Goal: Transaction & Acquisition: Obtain resource

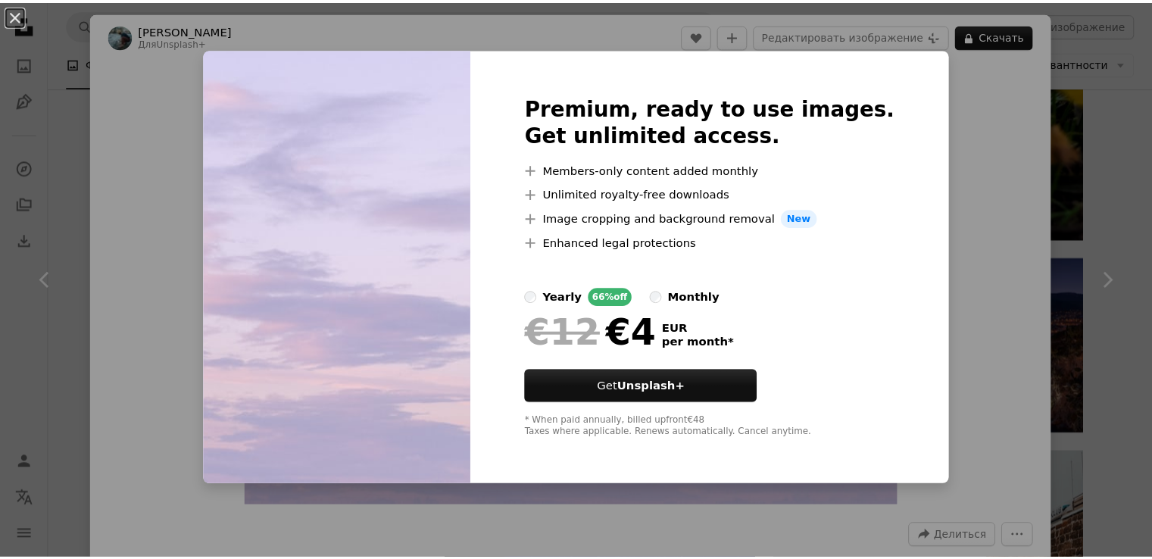
scroll to position [5402, 0]
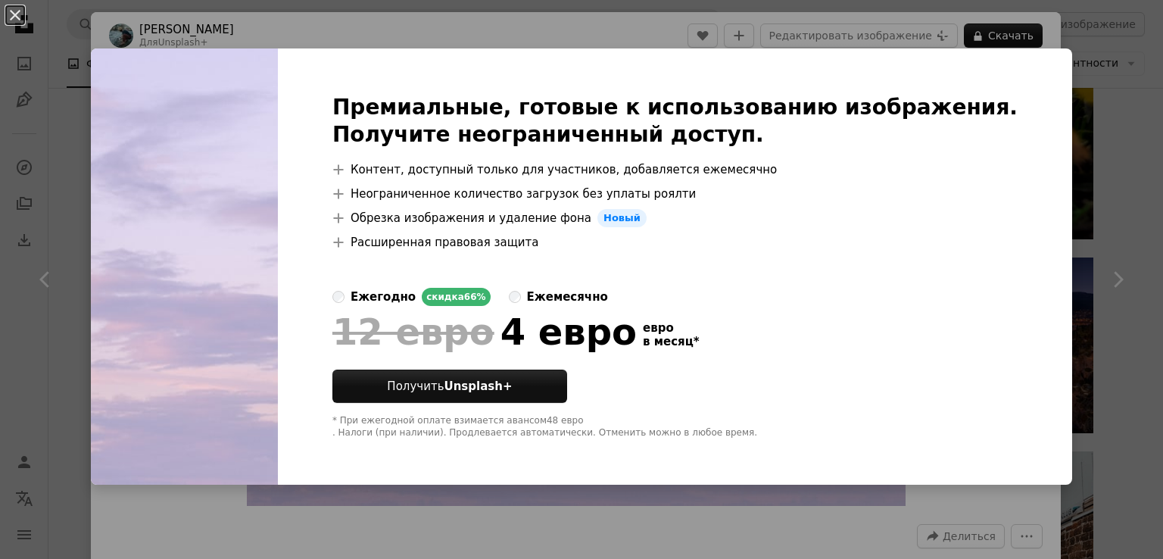
click at [586, 43] on div "An X shape Премиальные, готовые к использованию изображения. Получите неогранич…" at bounding box center [581, 279] width 1163 height 559
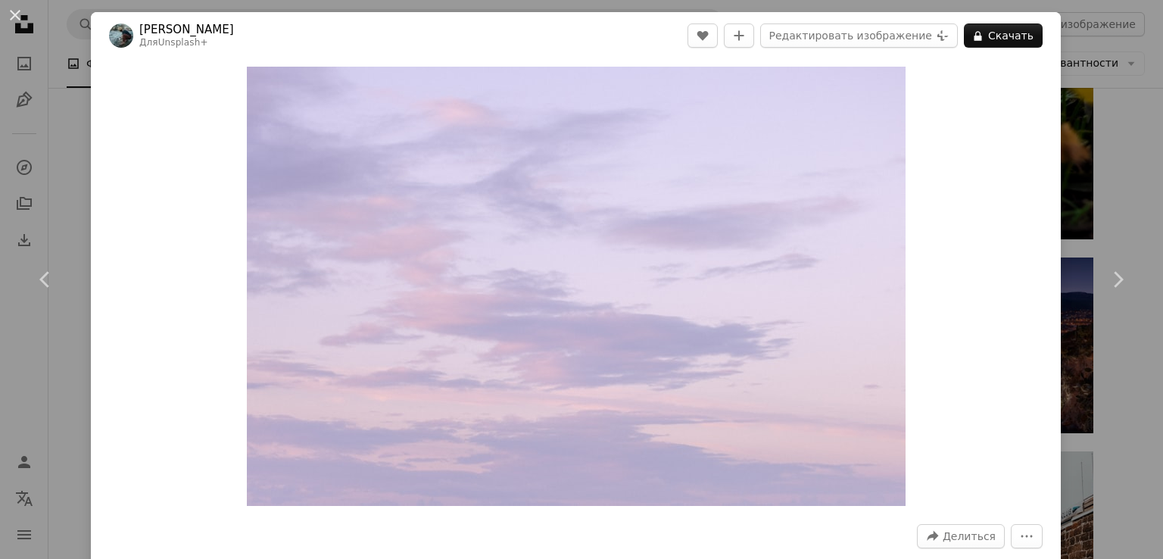
click at [63, 149] on div "An X shape Chevron left Chevron right [PERSON_NAME] Для Unsplash+ A heart A plu…" at bounding box center [581, 279] width 1163 height 559
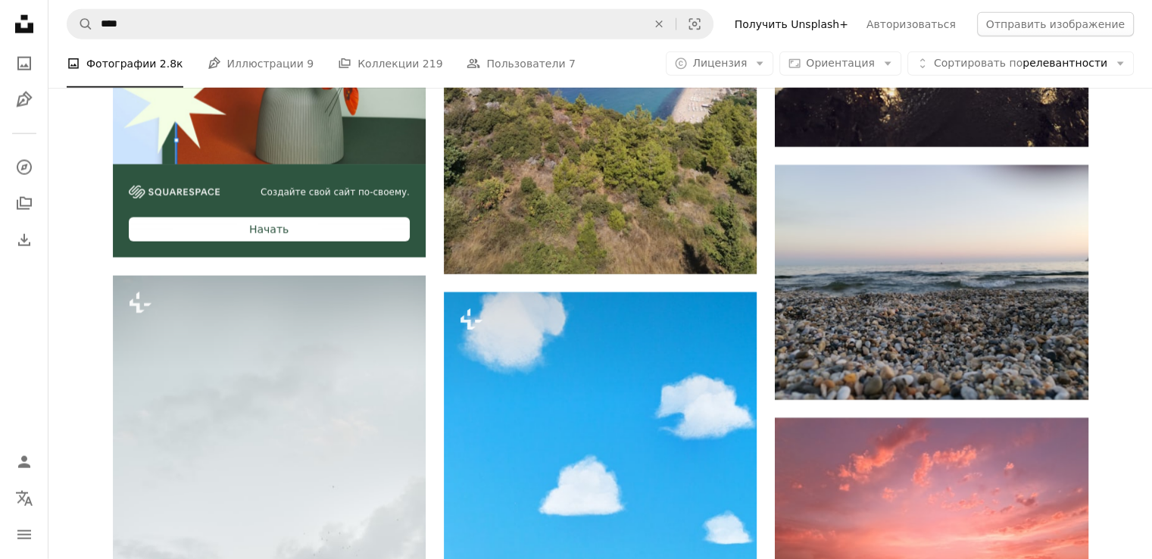
scroll to position [3206, 0]
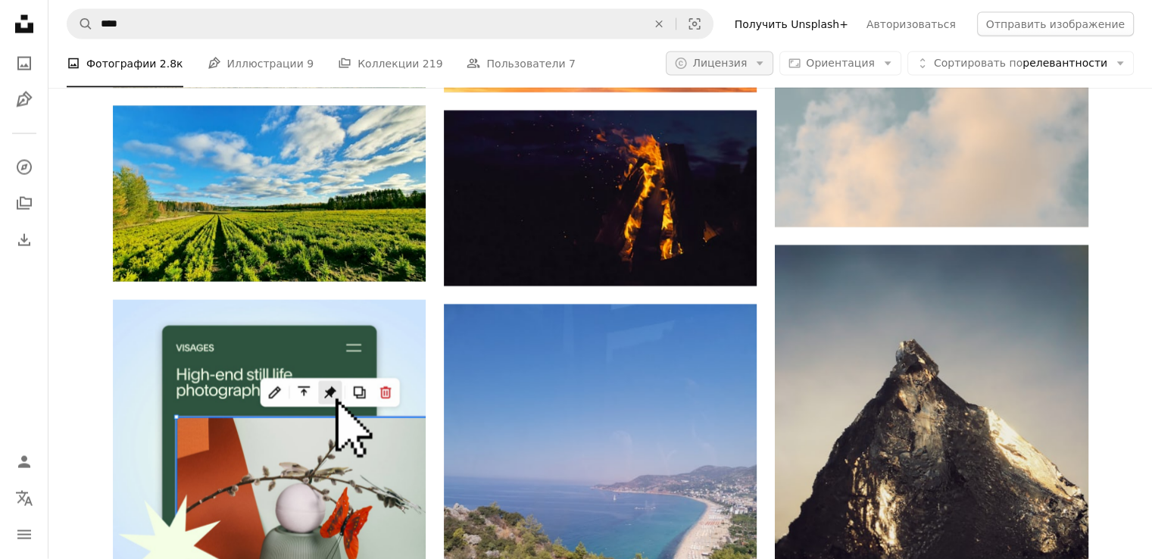
click at [747, 64] on font "Лицензия" at bounding box center [719, 63] width 55 height 12
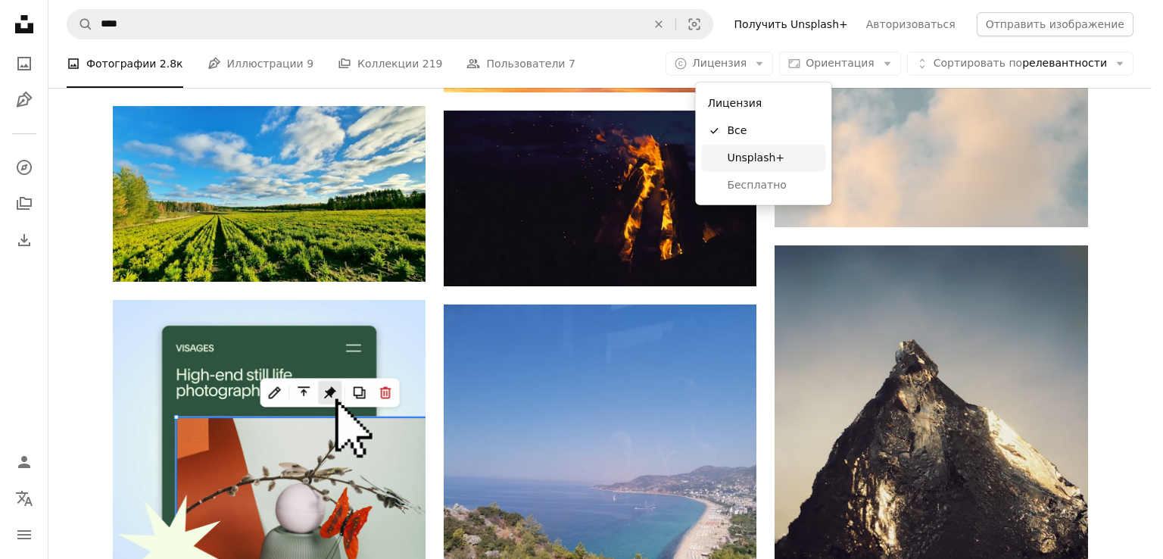
click at [767, 155] on font "Unsplash+" at bounding box center [756, 157] width 58 height 12
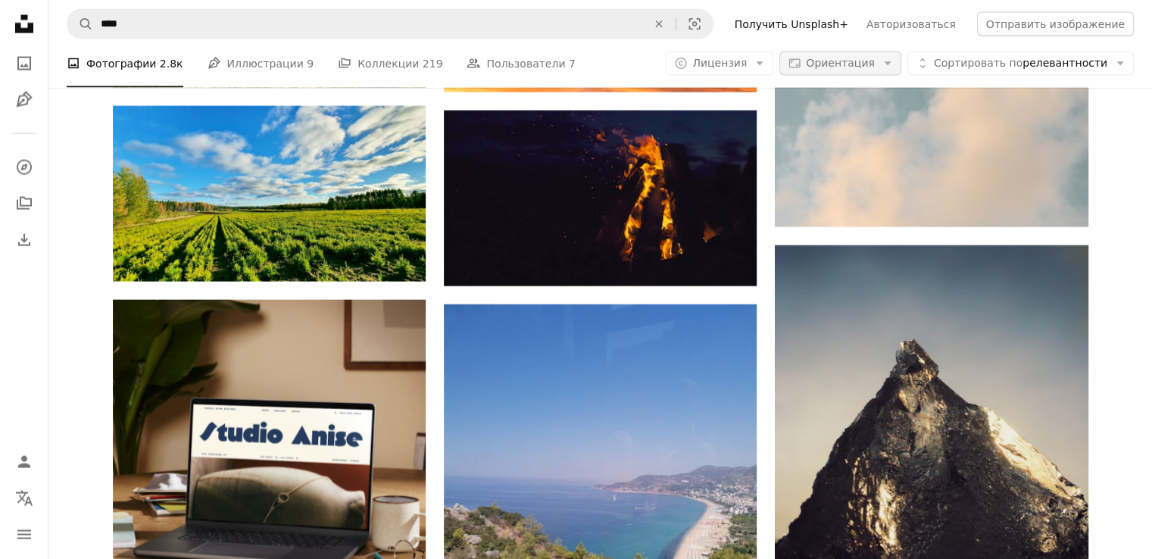
click at [845, 69] on font "Ориентация" at bounding box center [840, 63] width 69 height 12
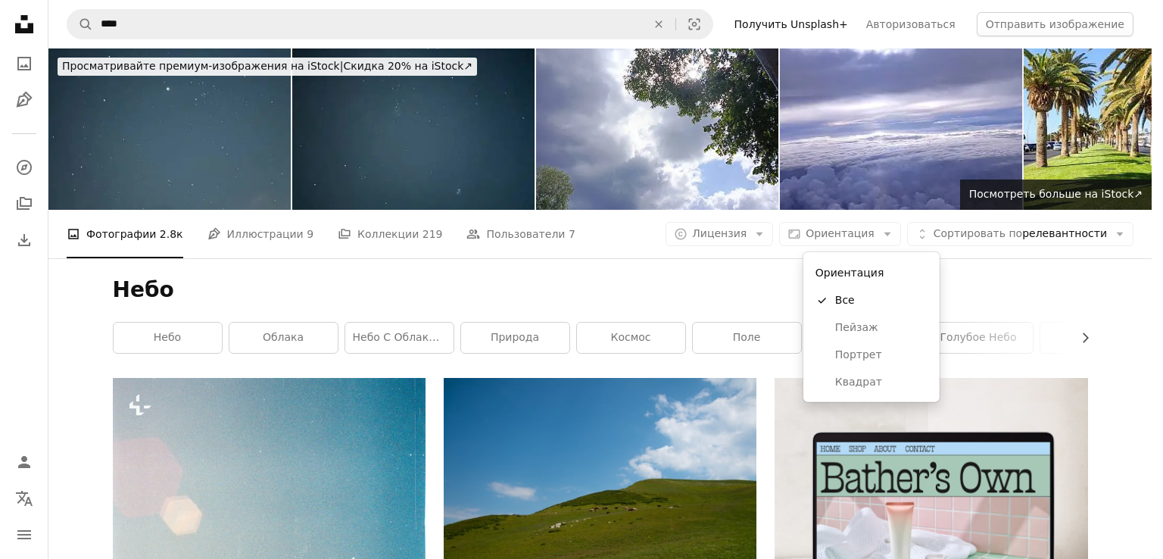
click at [761, 239] on body "Unsplash logo Unsplash Home A photo Pen Tool A compass A stack of folders Downl…" at bounding box center [576, 279] width 1152 height 559
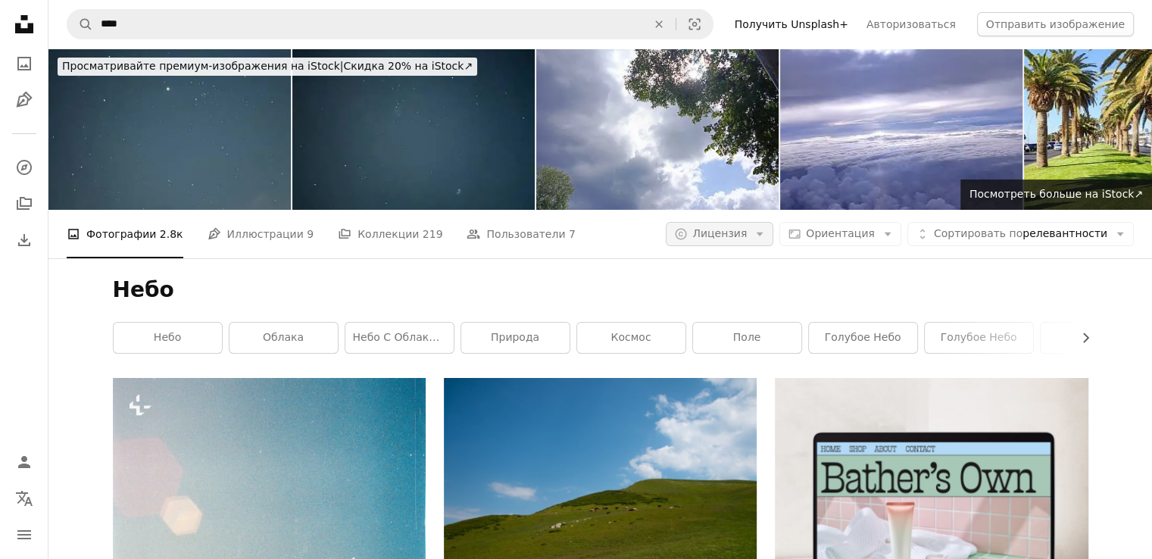
click at [743, 225] on button "A copyright icon © Лицензия Arrow down" at bounding box center [720, 234] width 108 height 24
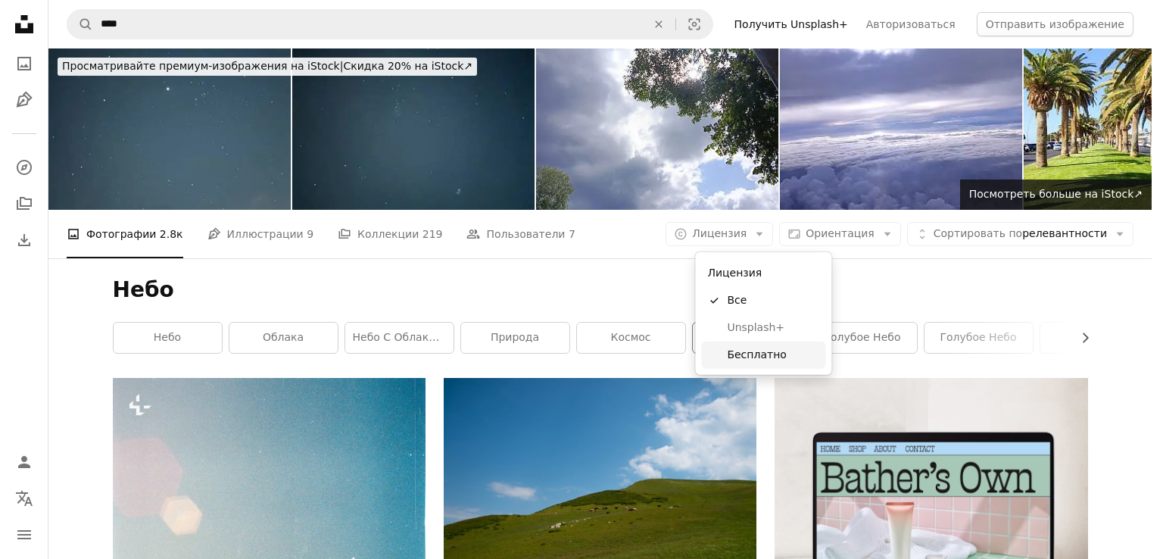
click at [761, 349] on font "Бесплатно" at bounding box center [756, 354] width 59 height 12
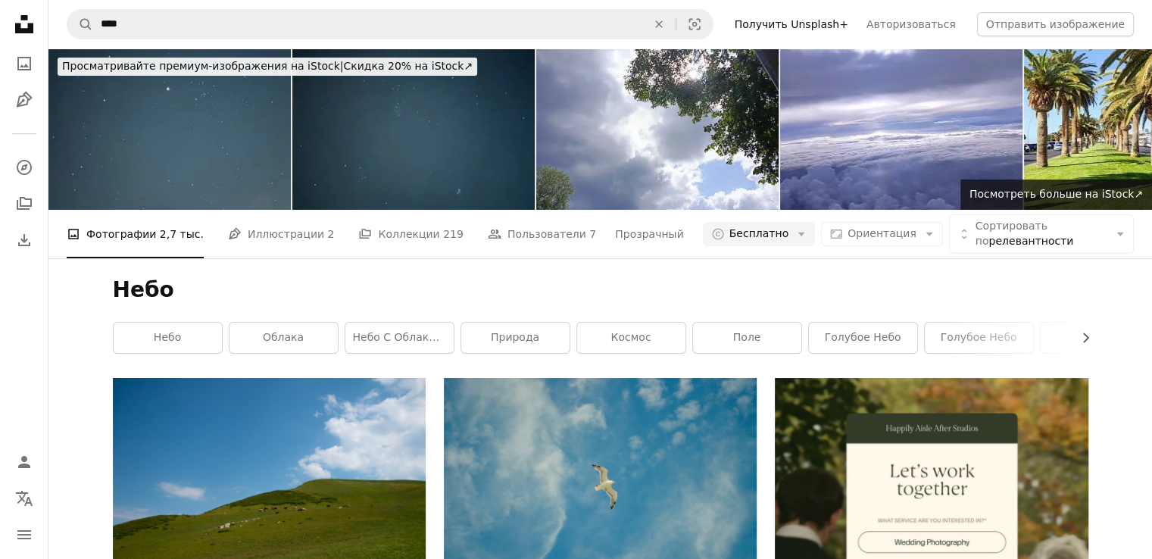
scroll to position [13862, 0]
